Goal: Task Accomplishment & Management: Use online tool/utility

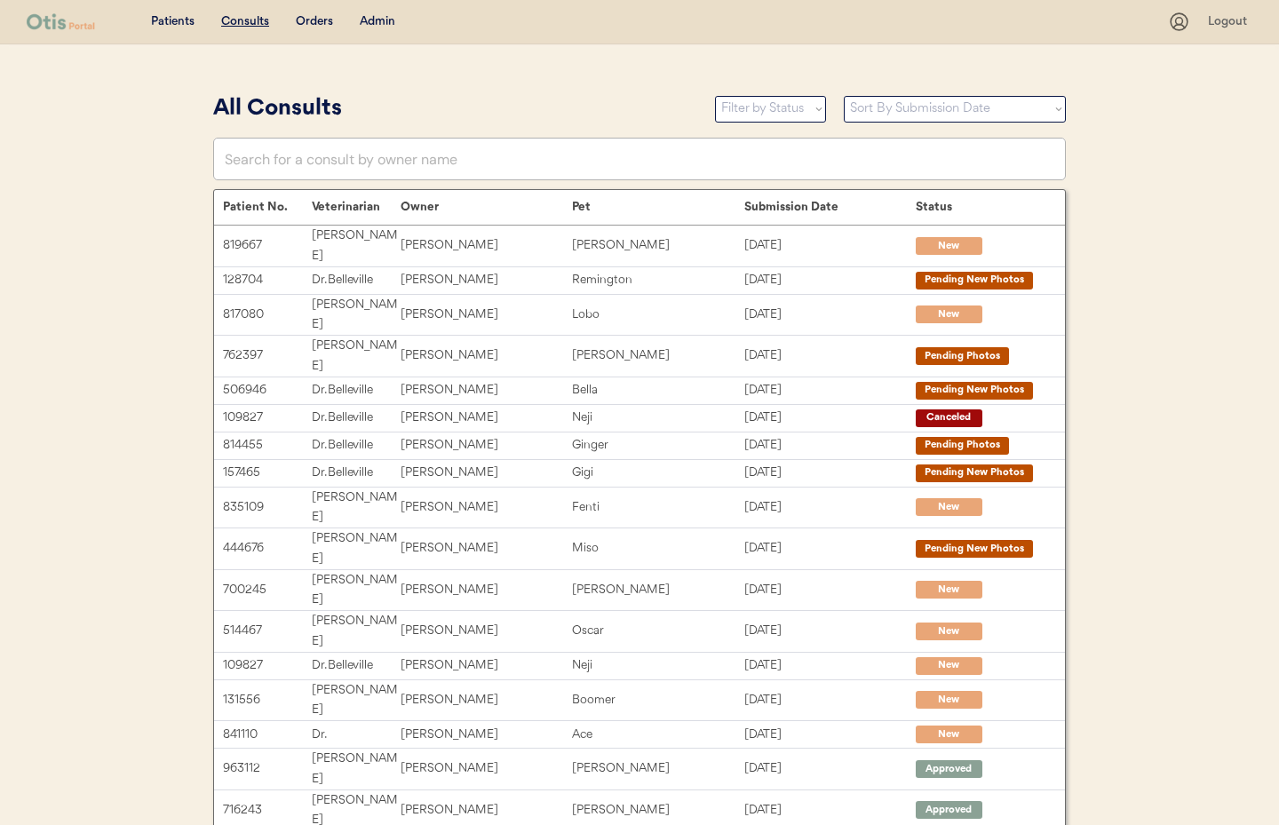
click at [385, 19] on div "Admin" at bounding box center [378, 22] width 36 height 18
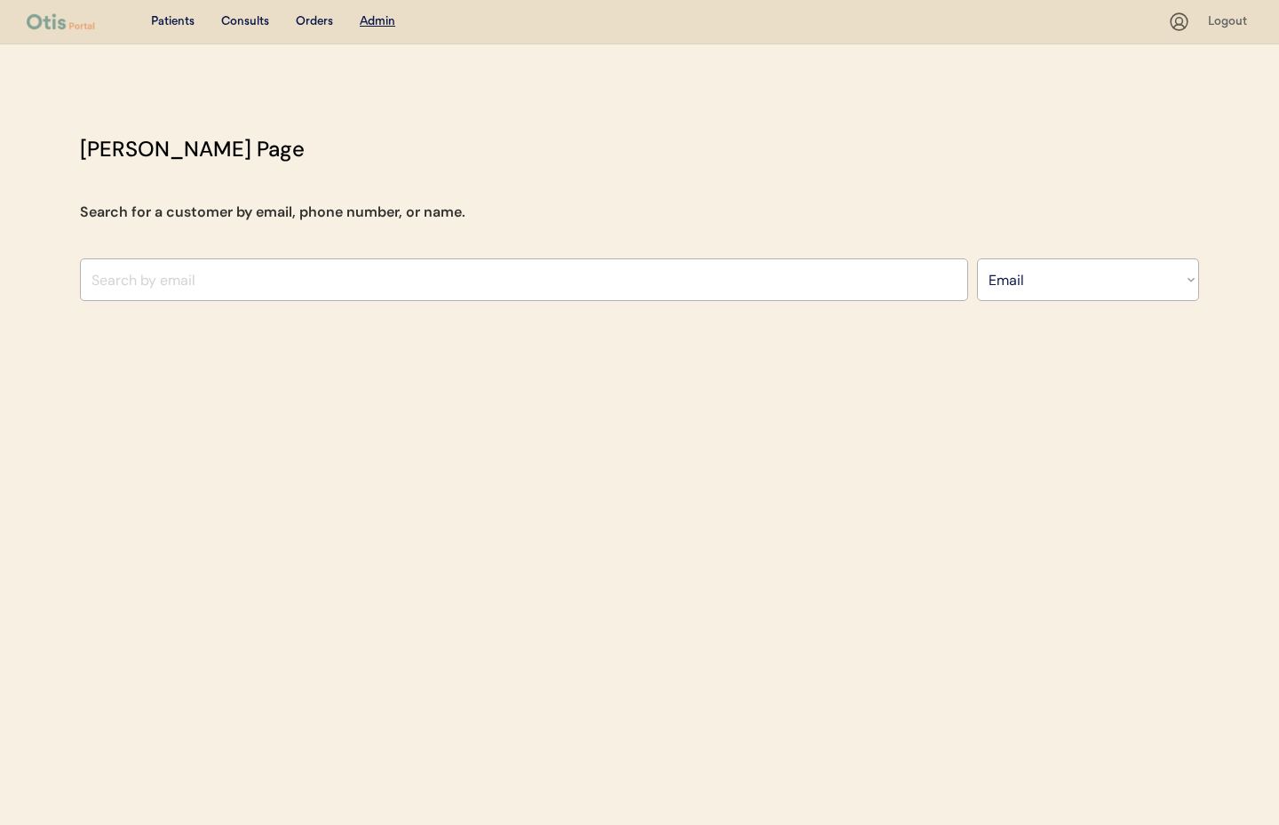
select select ""Email""
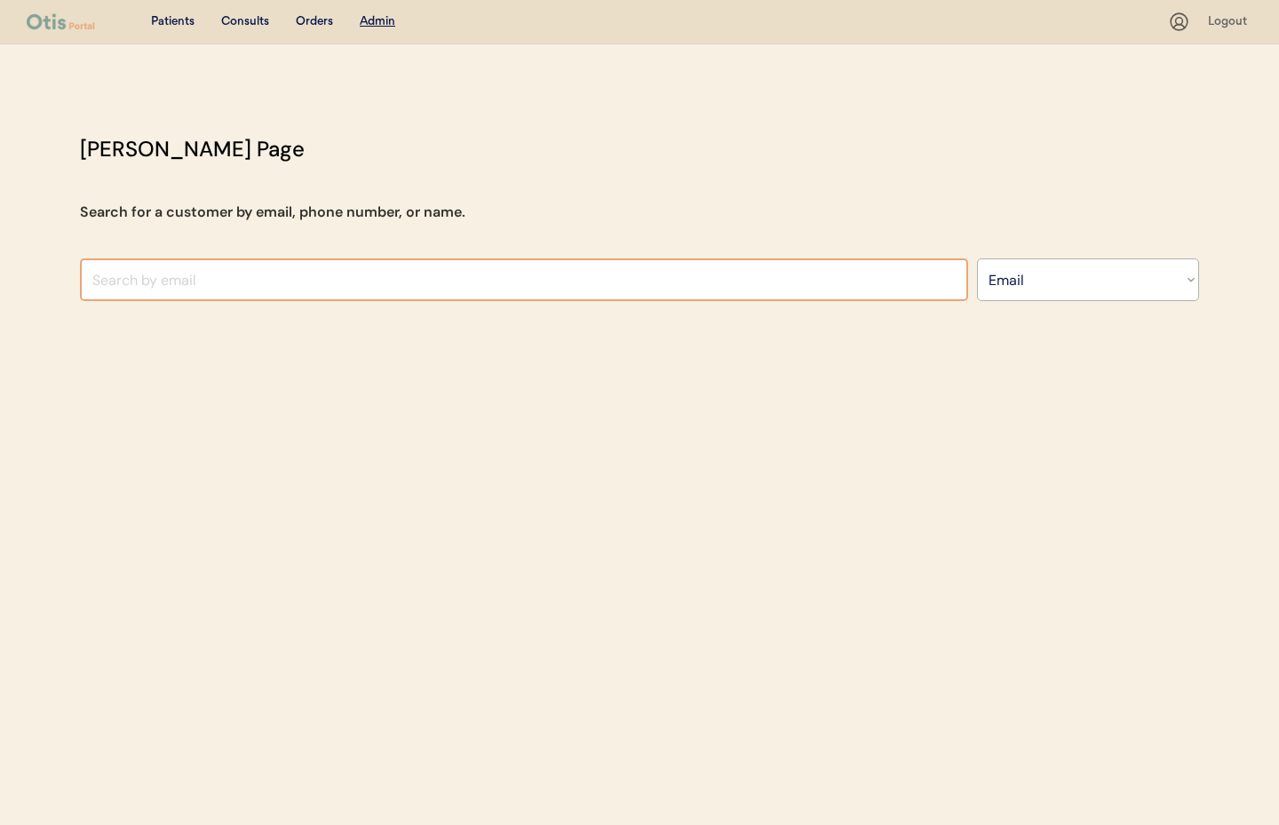
click at [246, 285] on input "input" at bounding box center [524, 279] width 888 height 43
type input "amber morgan"
click at [1051, 290] on select "Search By Name Email Phone Number" at bounding box center [1088, 279] width 222 height 43
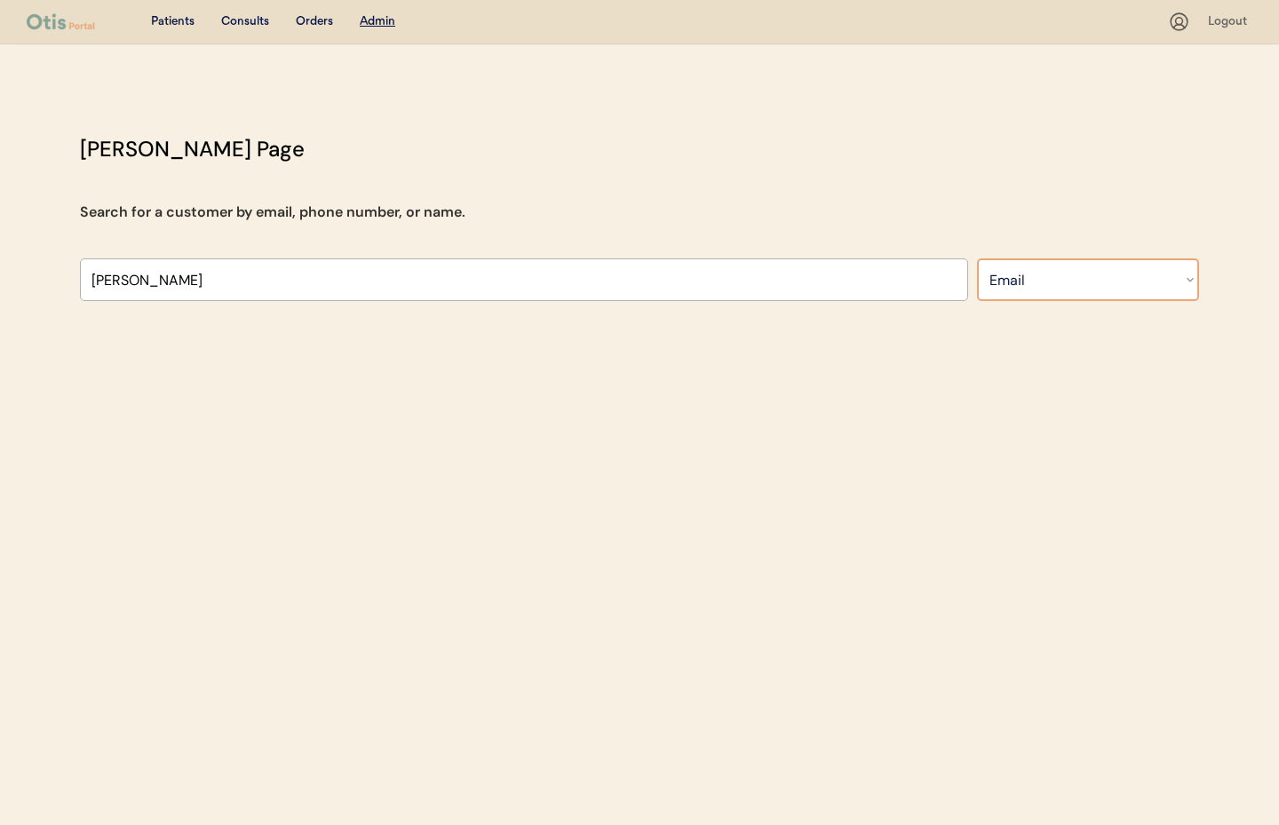
drag, startPoint x: 1051, startPoint y: 290, endPoint x: 1029, endPoint y: 280, distance: 24.6
click at [1037, 266] on select "Search By Name Email Phone Number" at bounding box center [1088, 279] width 222 height 43
click at [1028, 282] on select "Search By Name Email Phone Number" at bounding box center [1088, 279] width 222 height 43
select select ""Name""
click at [977, 258] on select "Search By Name Email Phone Number" at bounding box center [1088, 279] width 222 height 43
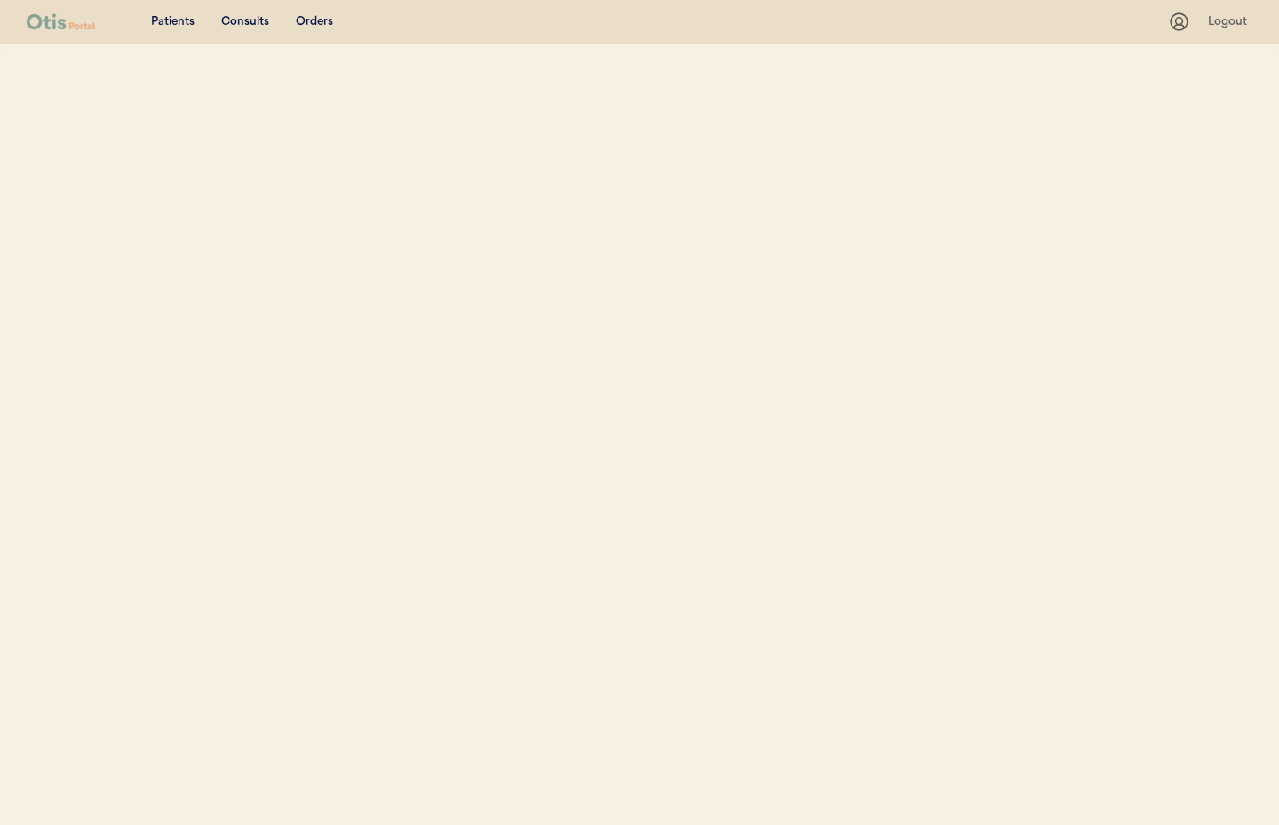
select select ""Name""
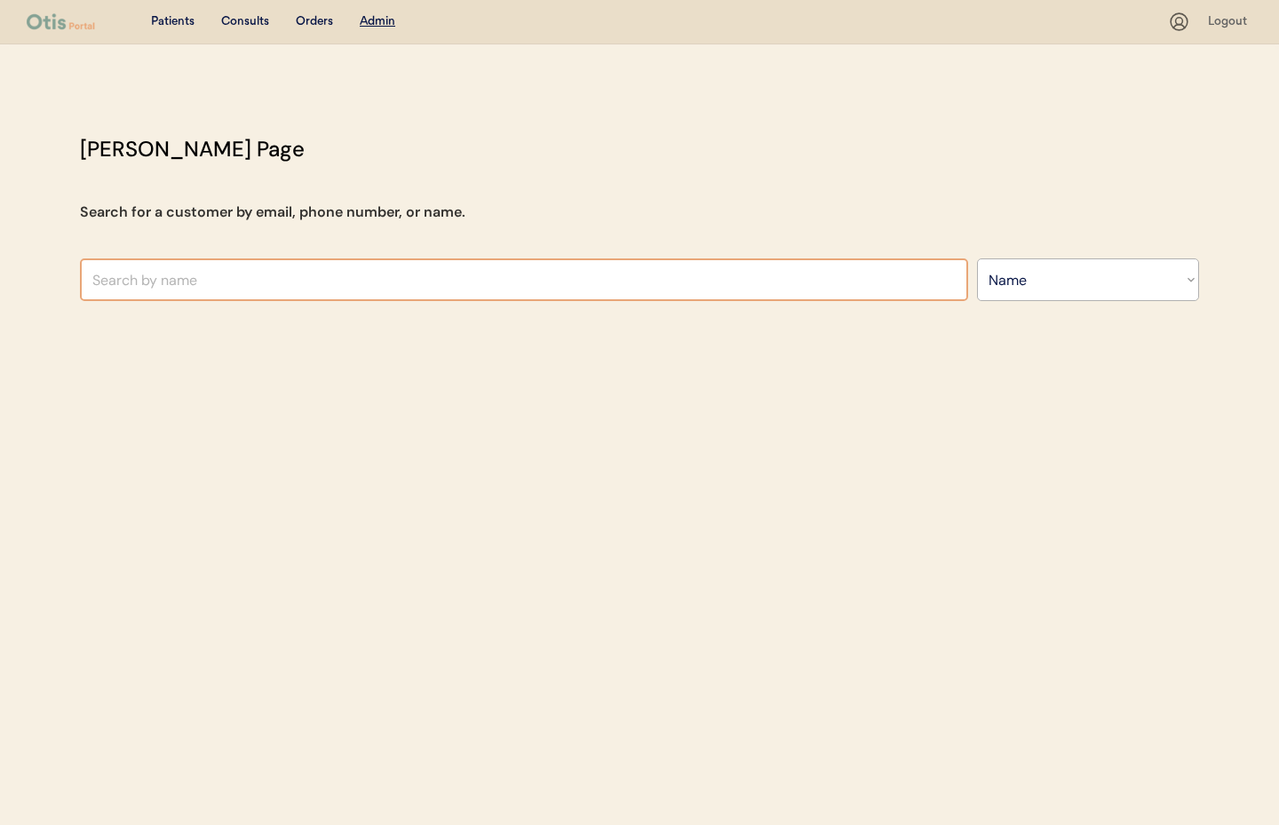
click at [181, 284] on input "text" at bounding box center [524, 279] width 888 height 43
type input "Am"
type input "[PERSON_NAME]"
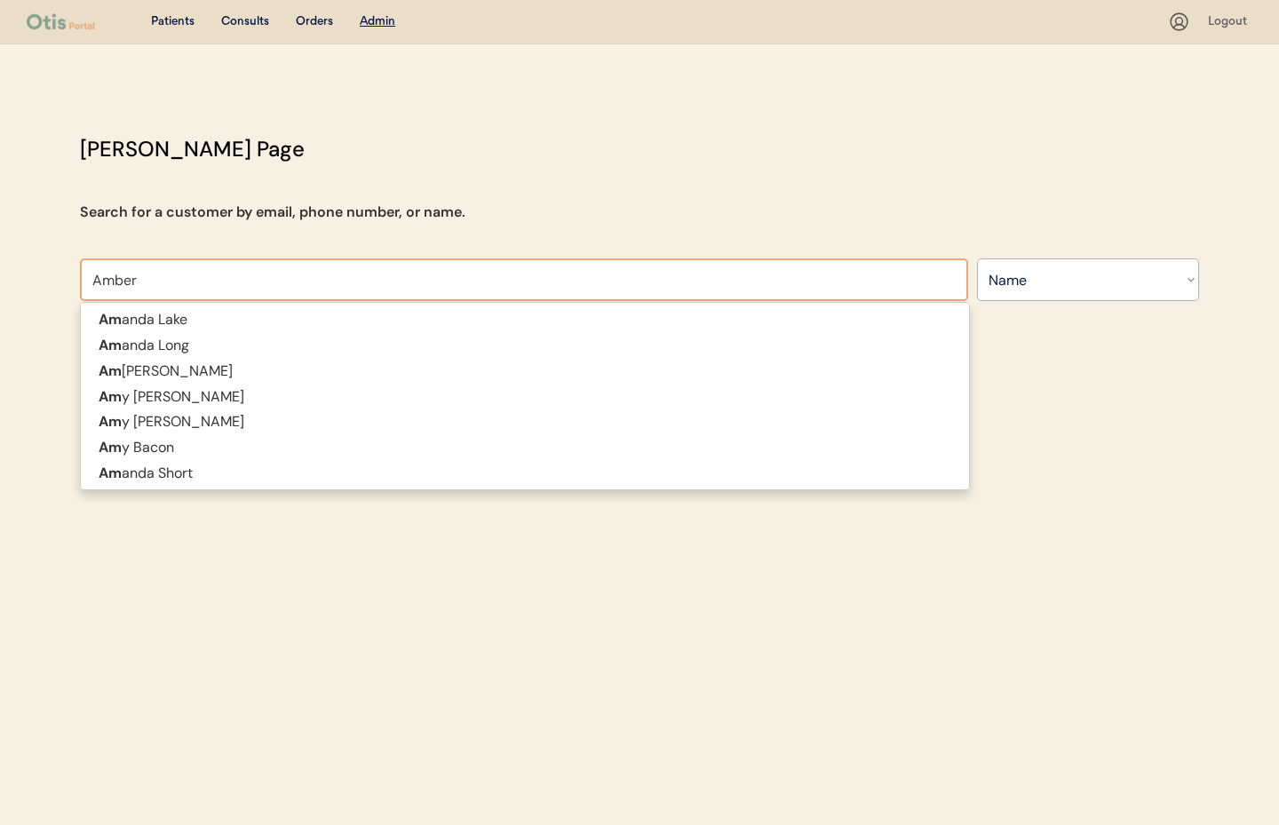
type input "Amber"
type input "[PERSON_NAME]"
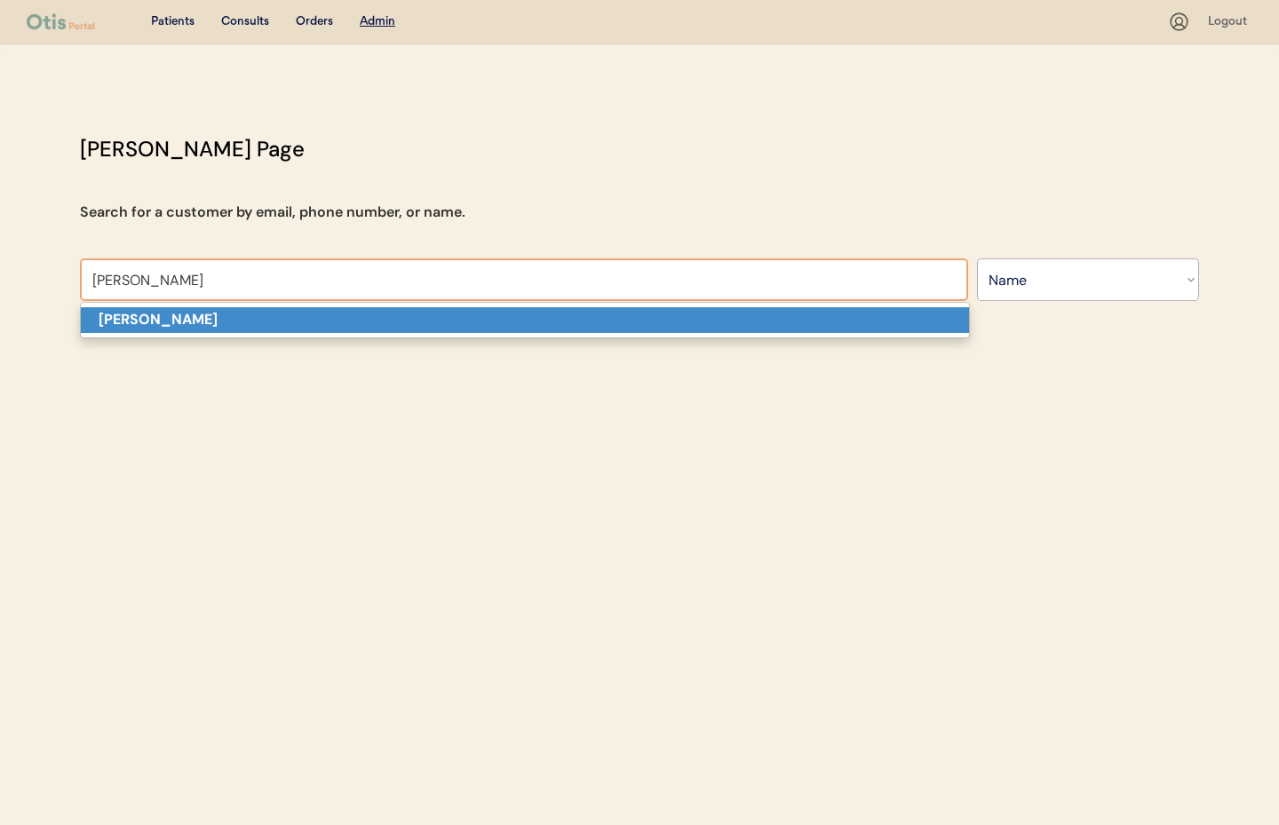
click at [161, 332] on p "[PERSON_NAME]" at bounding box center [525, 320] width 888 height 26
type input "[PERSON_NAME]"
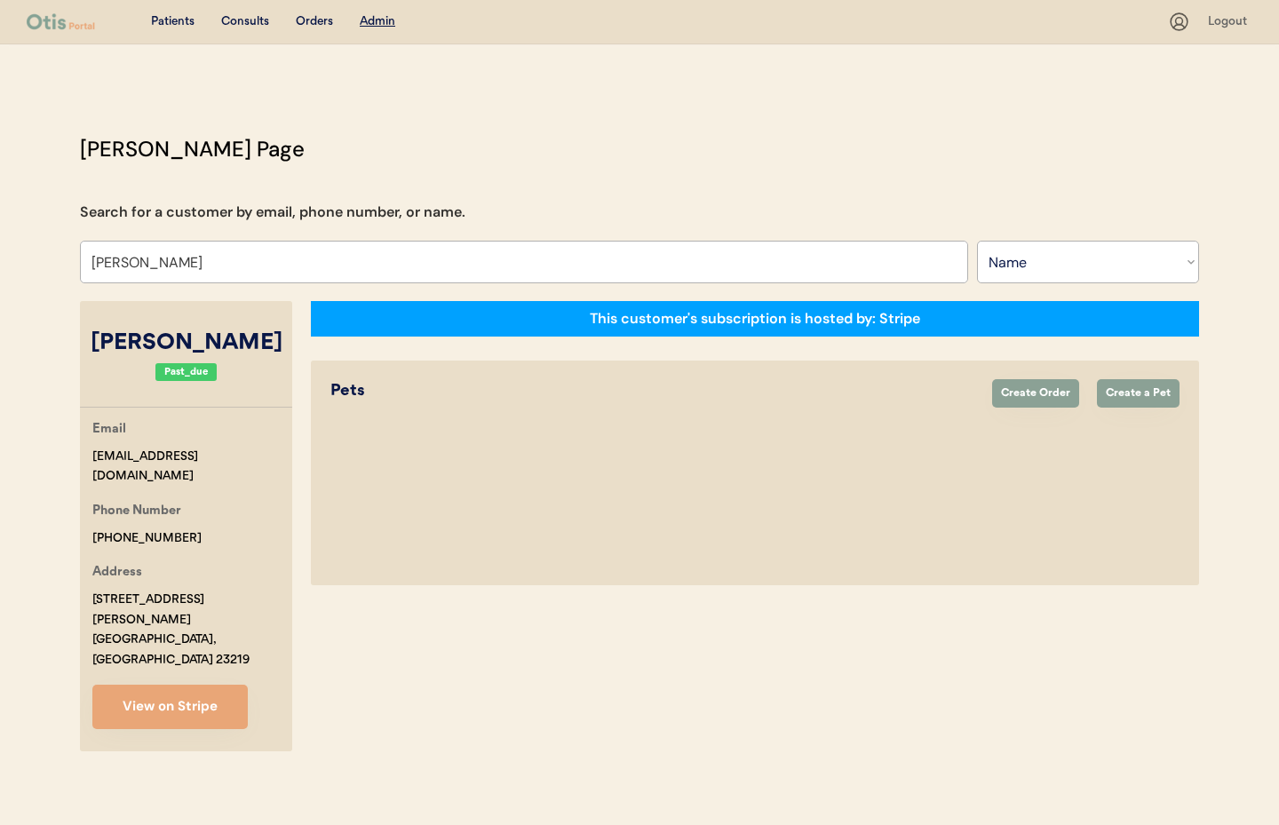
select select "true"
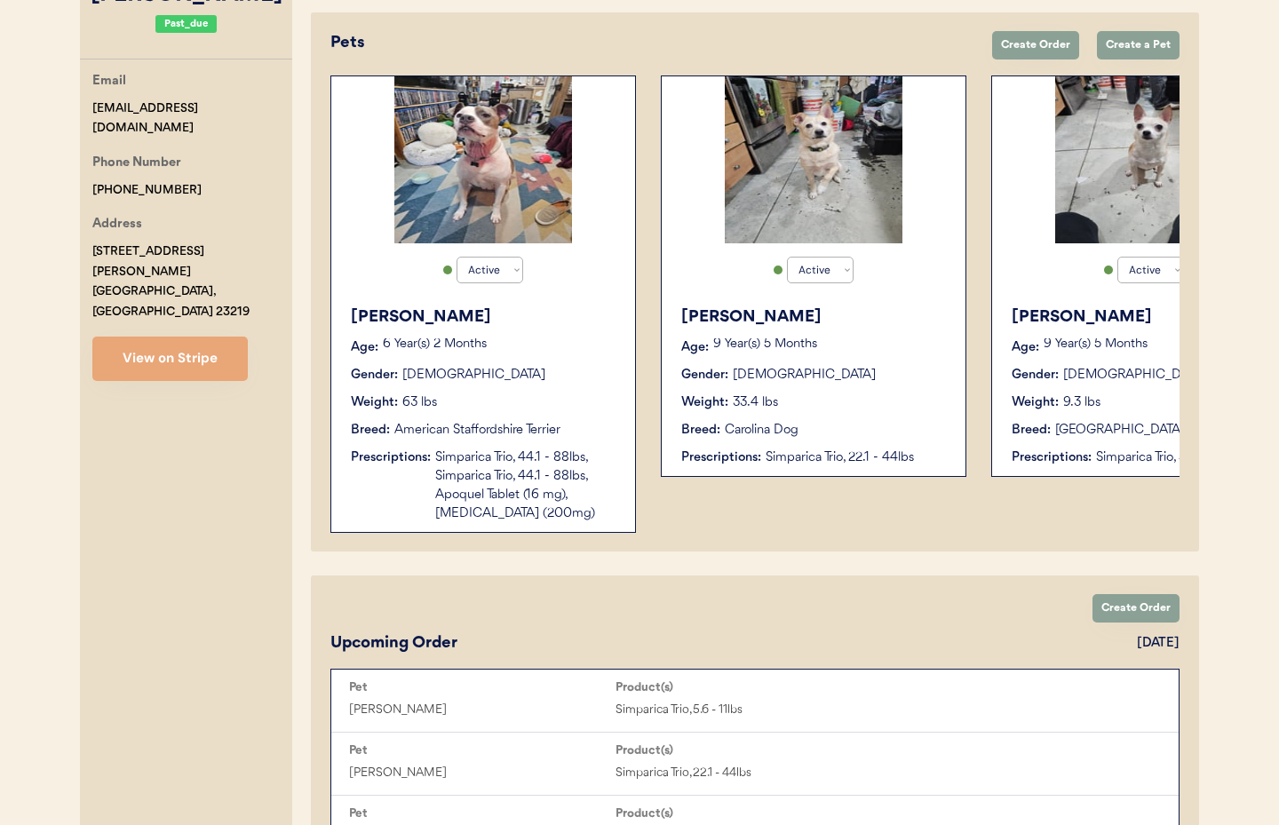
scroll to position [339, 0]
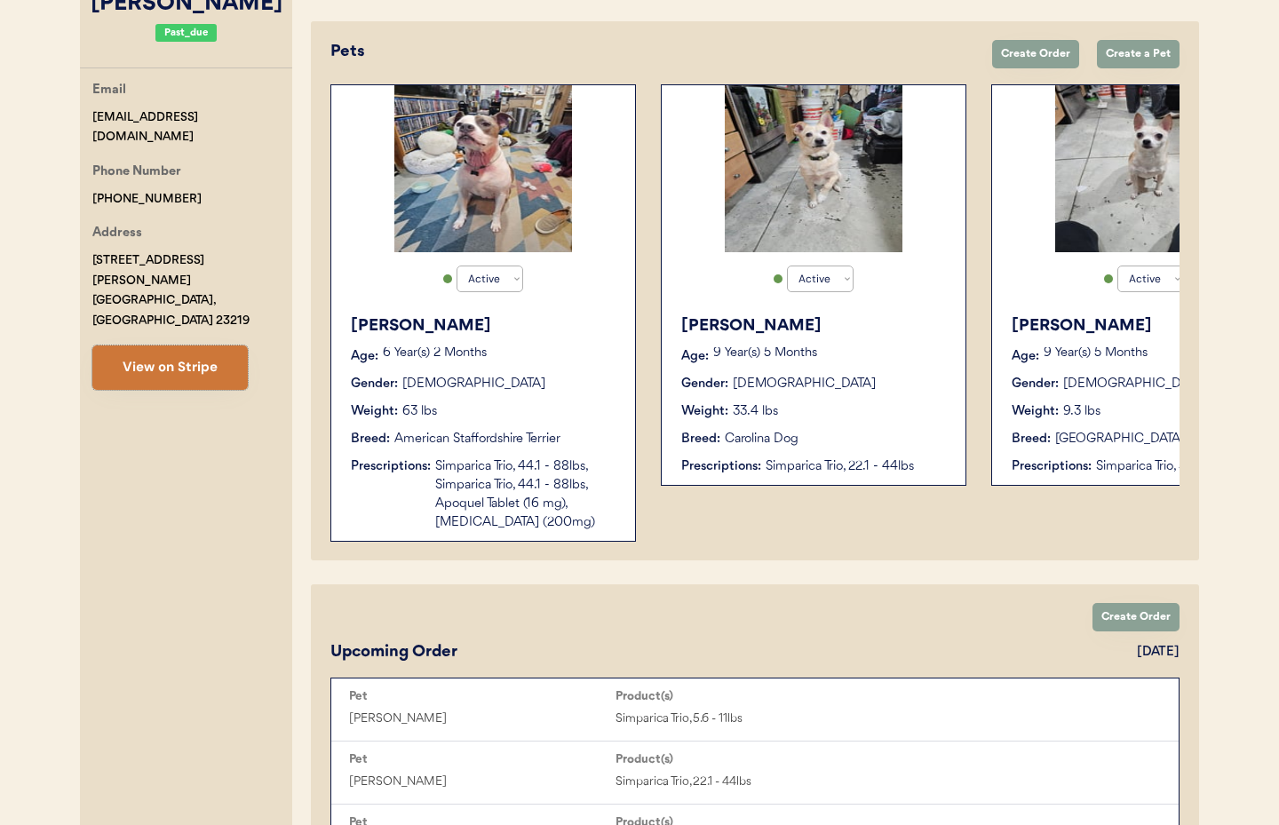
click at [183, 346] on button "View on Stripe" at bounding box center [169, 368] width 155 height 44
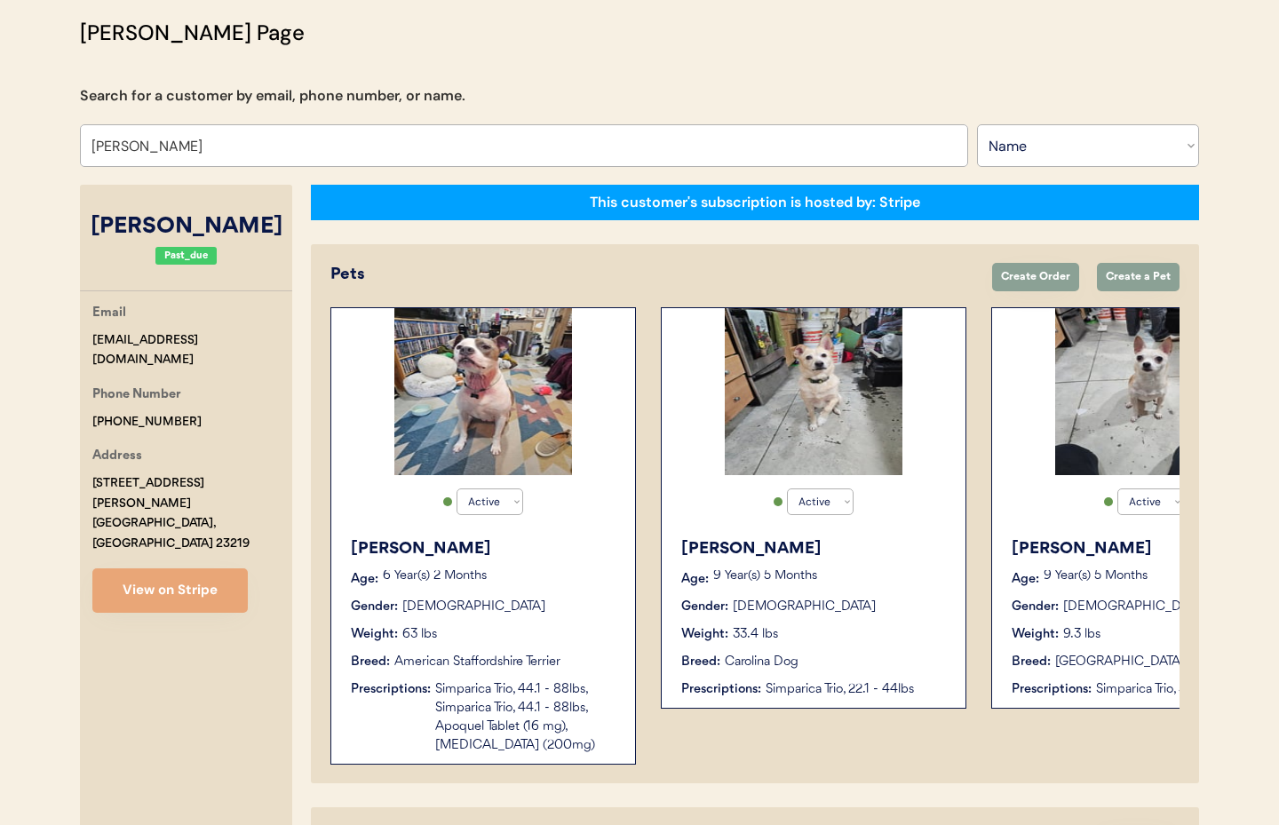
scroll to position [117, 0]
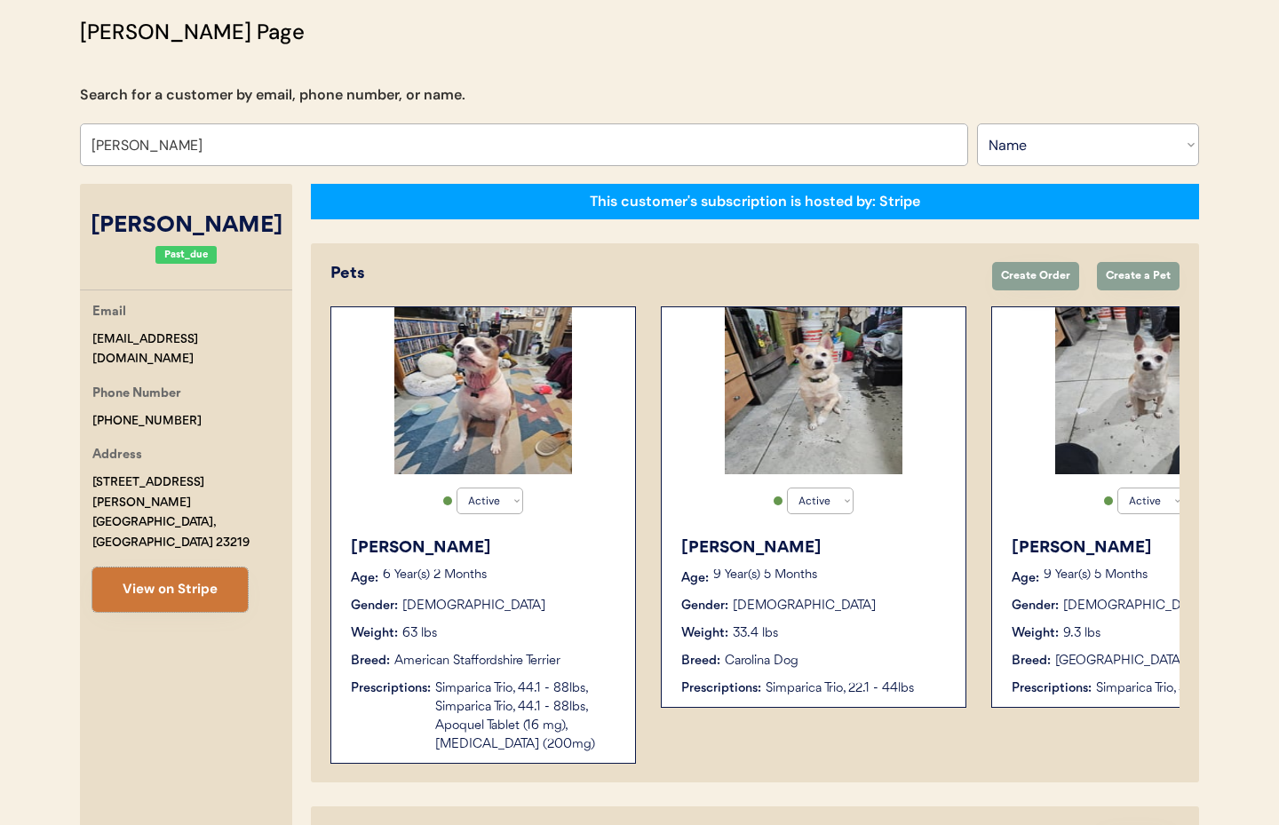
click at [171, 568] on button "View on Stripe" at bounding box center [169, 590] width 155 height 44
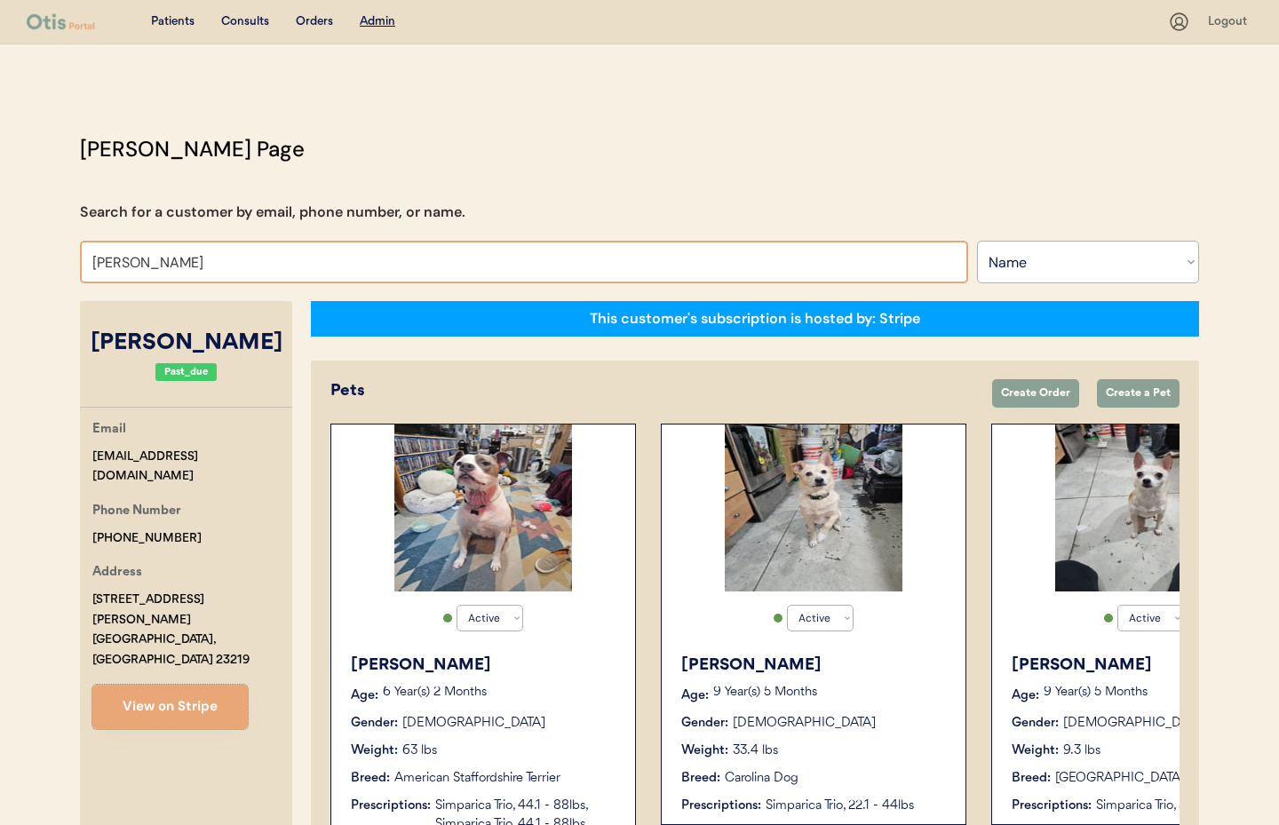
click at [211, 268] on input "[PERSON_NAME]" at bounding box center [524, 262] width 888 height 43
drag, startPoint x: 193, startPoint y: 266, endPoint x: 60, endPoint y: 257, distance: 132.7
click at [60, 257] on div "Patients Consults Orders Admin Logout [PERSON_NAME] Admin Page Search for a cus…" at bounding box center [639, 808] width 1279 height 1617
type input "[PERSON_NAME]"
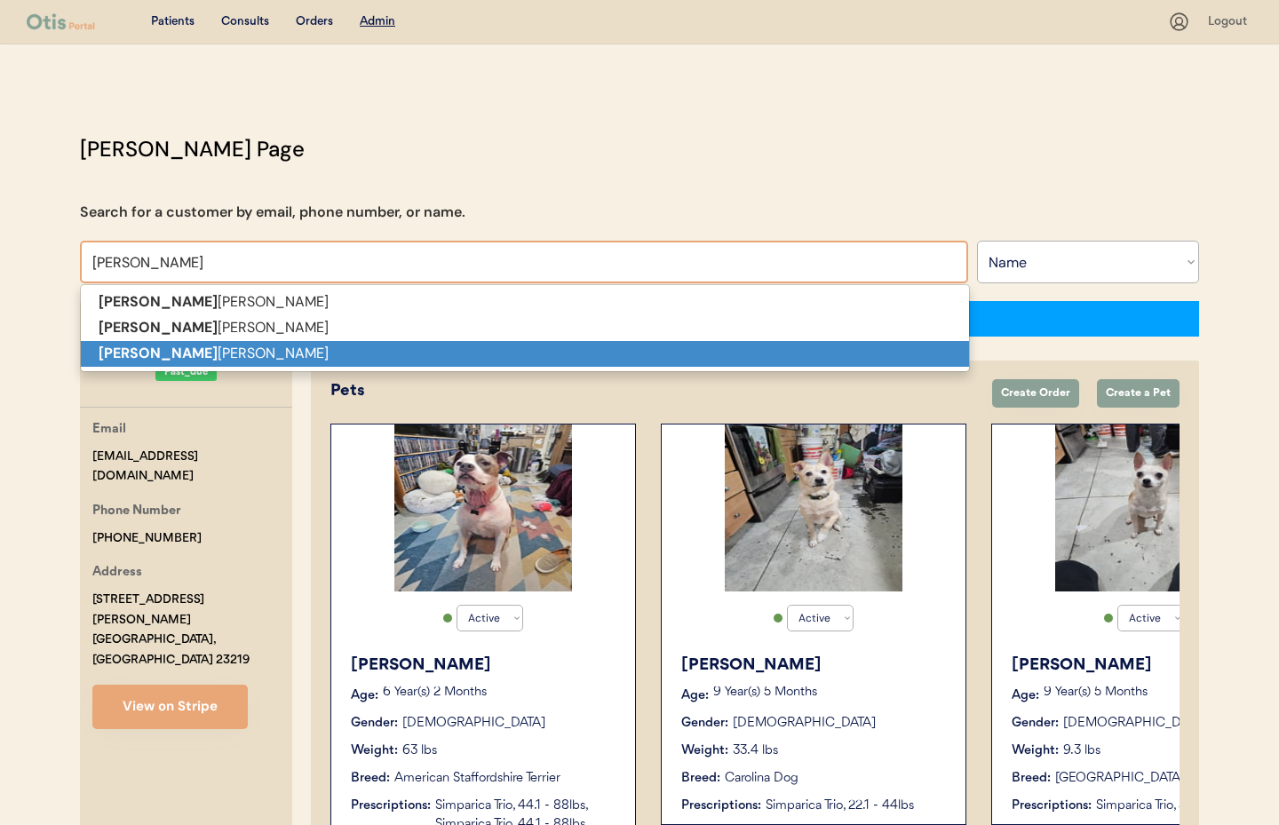
click at [120, 346] on strong "[PERSON_NAME]" at bounding box center [158, 353] width 119 height 19
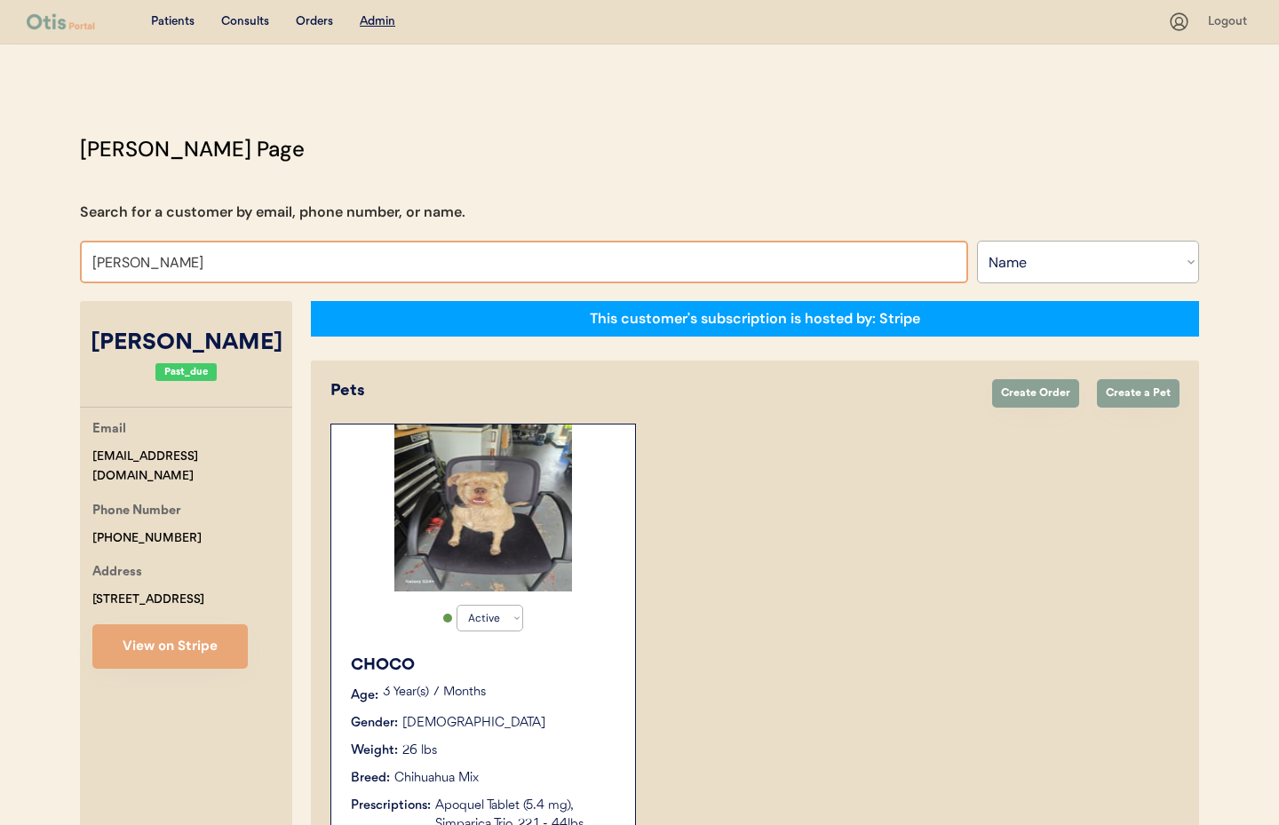
click at [203, 275] on input "[PERSON_NAME]" at bounding box center [524, 262] width 888 height 43
type input "[PERSON_NAME]"
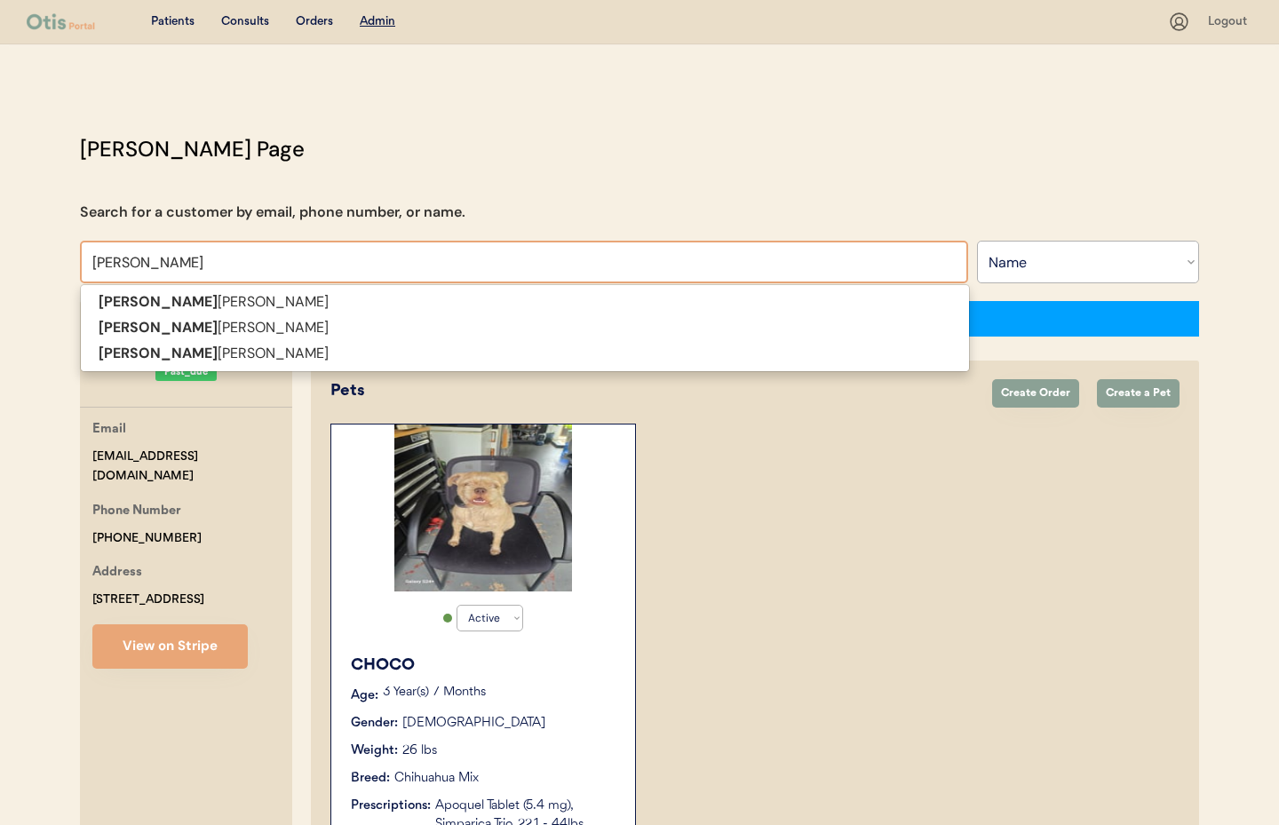
type input "[PERSON_NAME]"
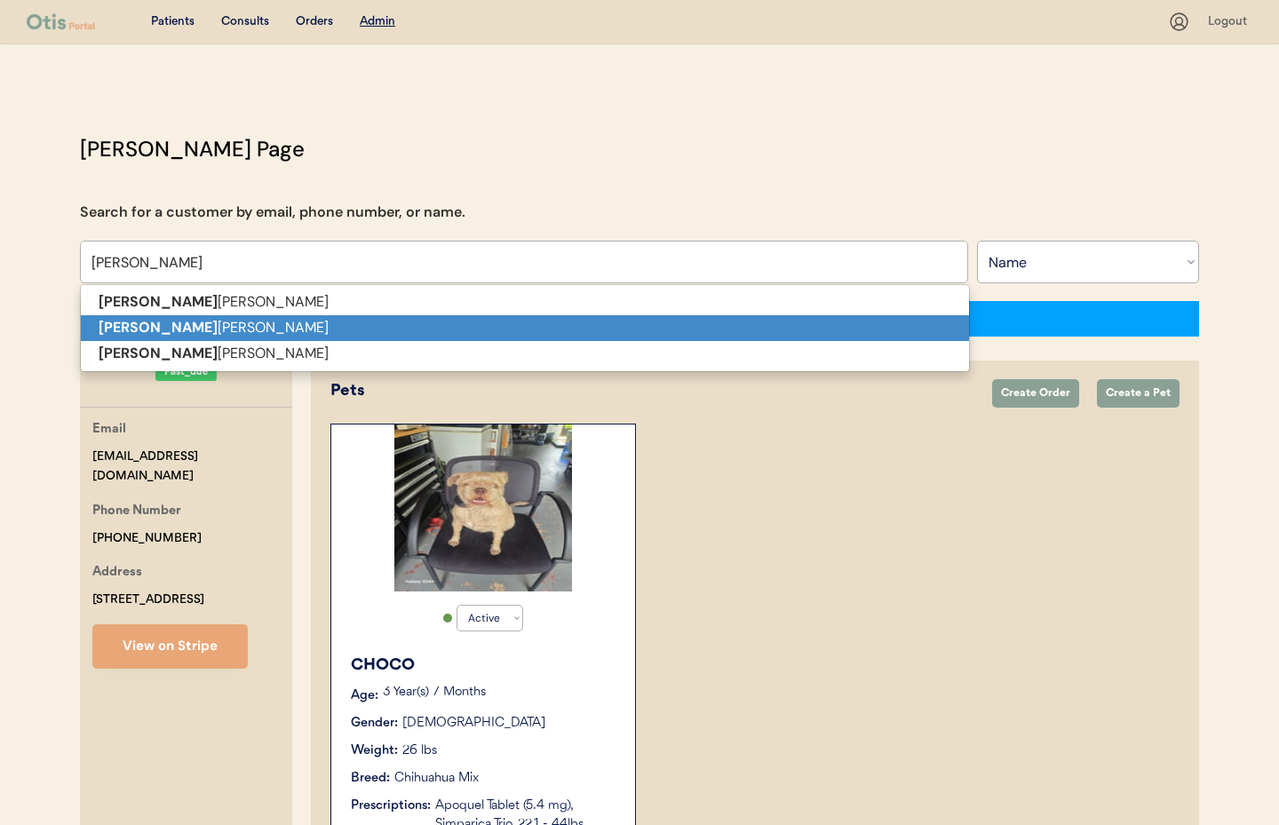
click at [181, 322] on p "[PERSON_NAME]" at bounding box center [525, 328] width 888 height 26
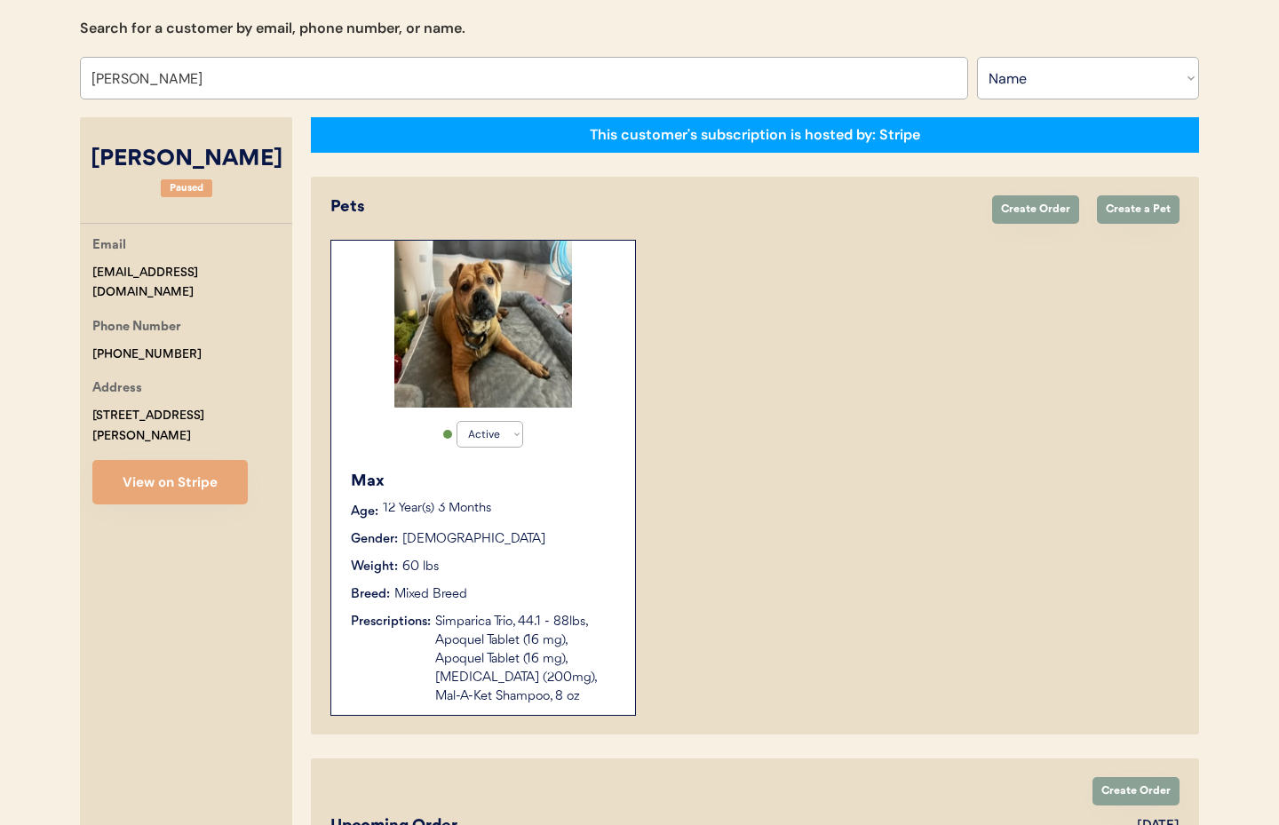
scroll to position [199, 0]
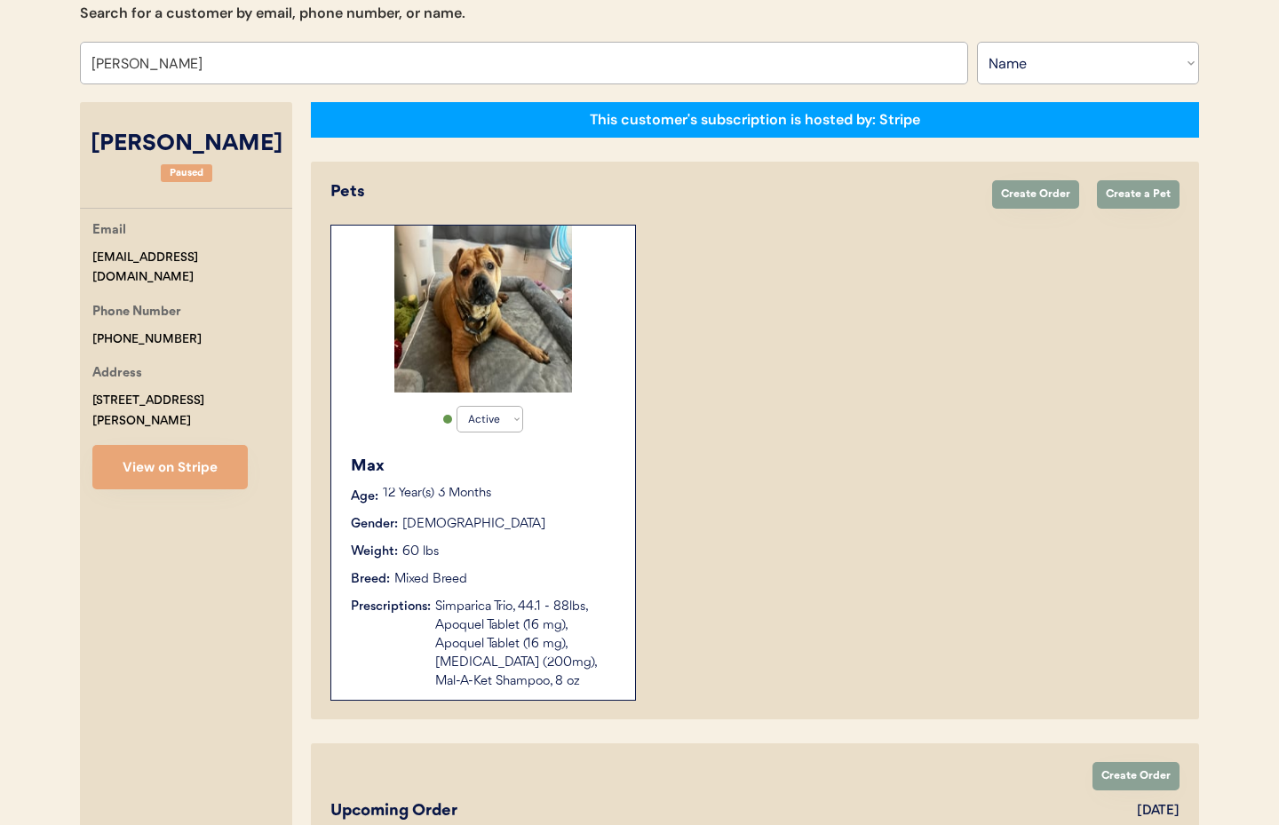
type input "[PERSON_NAME]"
click at [533, 554] on div "Weight: 60 lbs" at bounding box center [484, 552] width 266 height 19
